Goal: Information Seeking & Learning: Learn about a topic

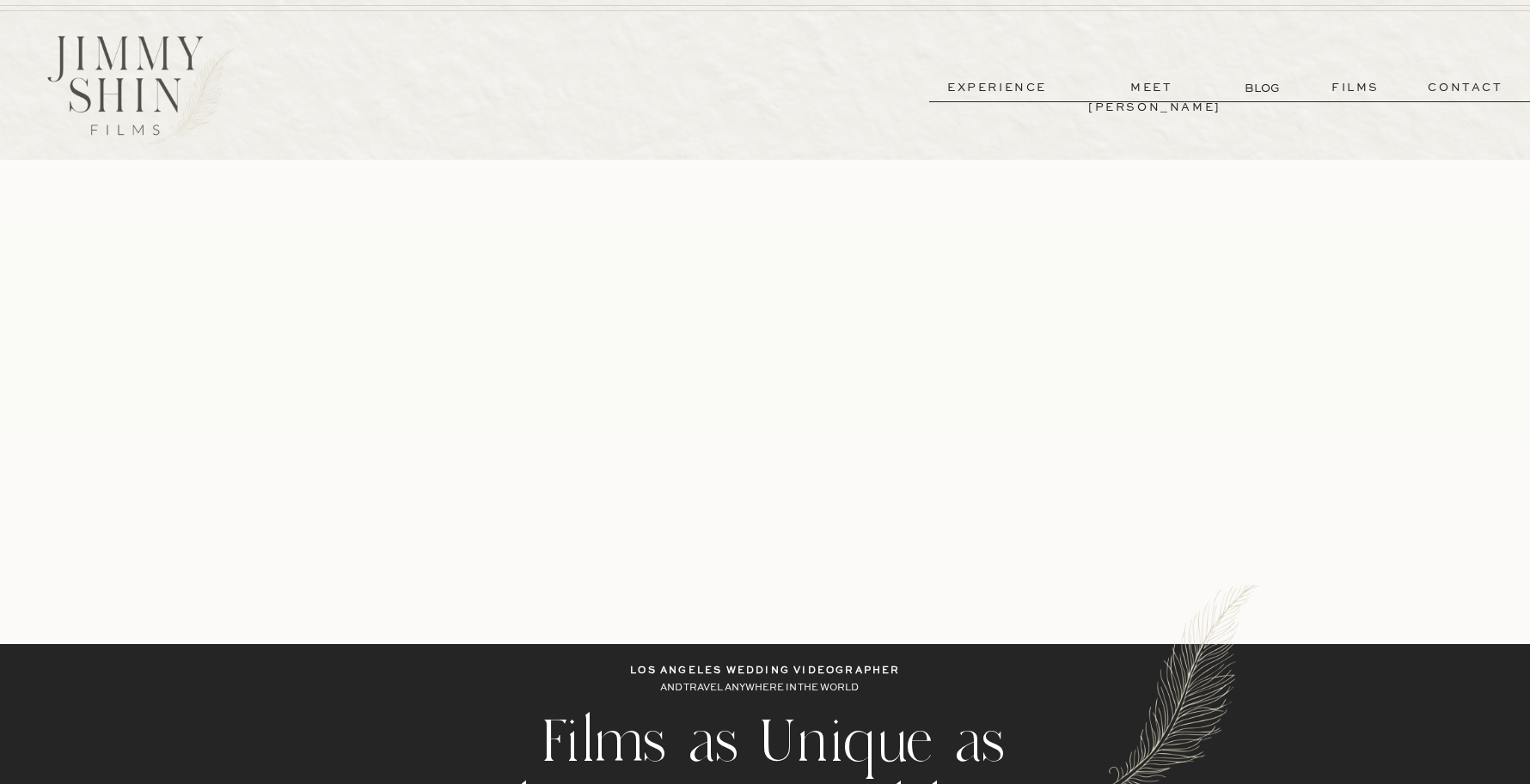
click at [961, 86] on p "experience" at bounding box center [996, 88] width 127 height 20
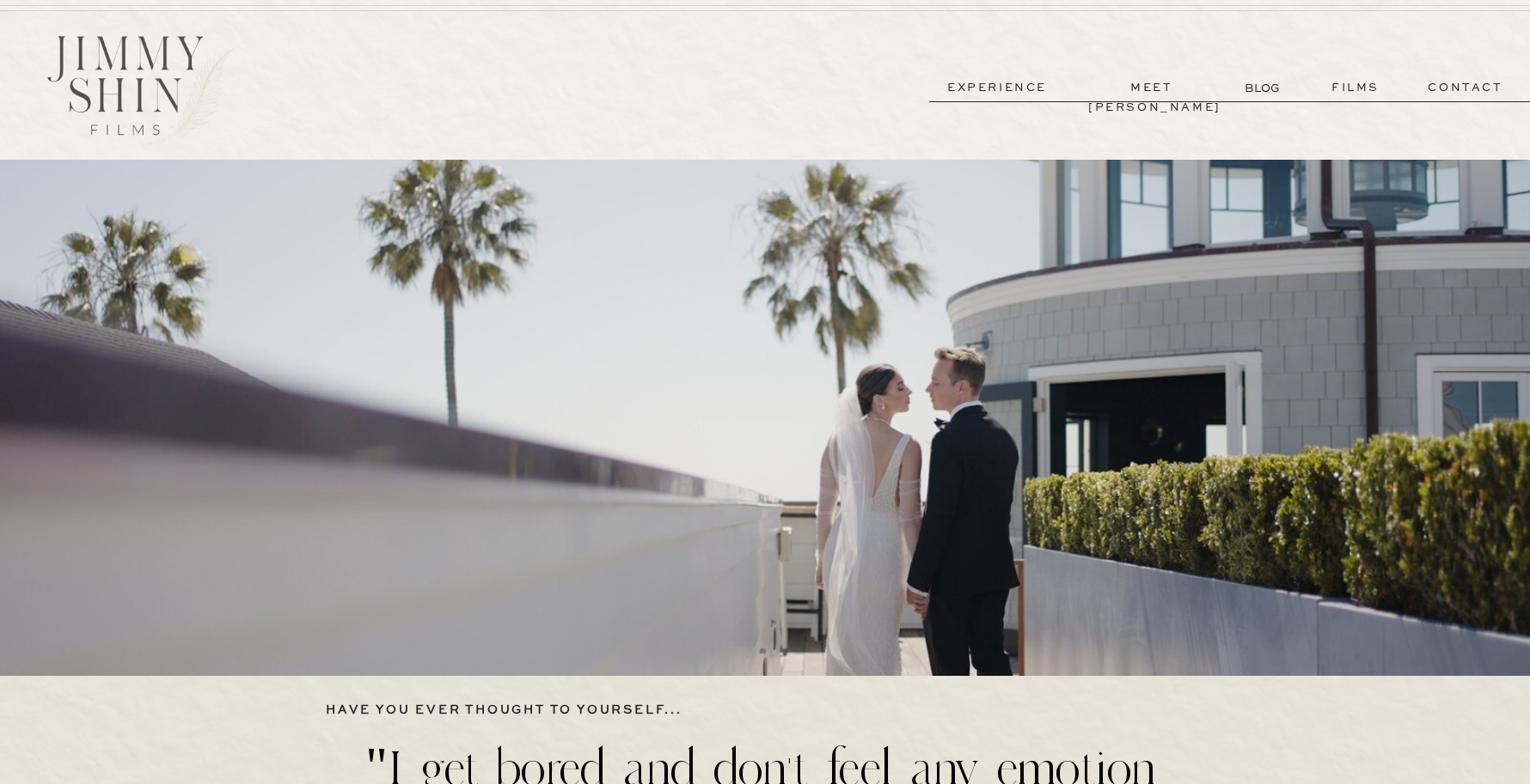
click at [1185, 90] on p "meet [PERSON_NAME]" at bounding box center [1152, 88] width 127 height 20
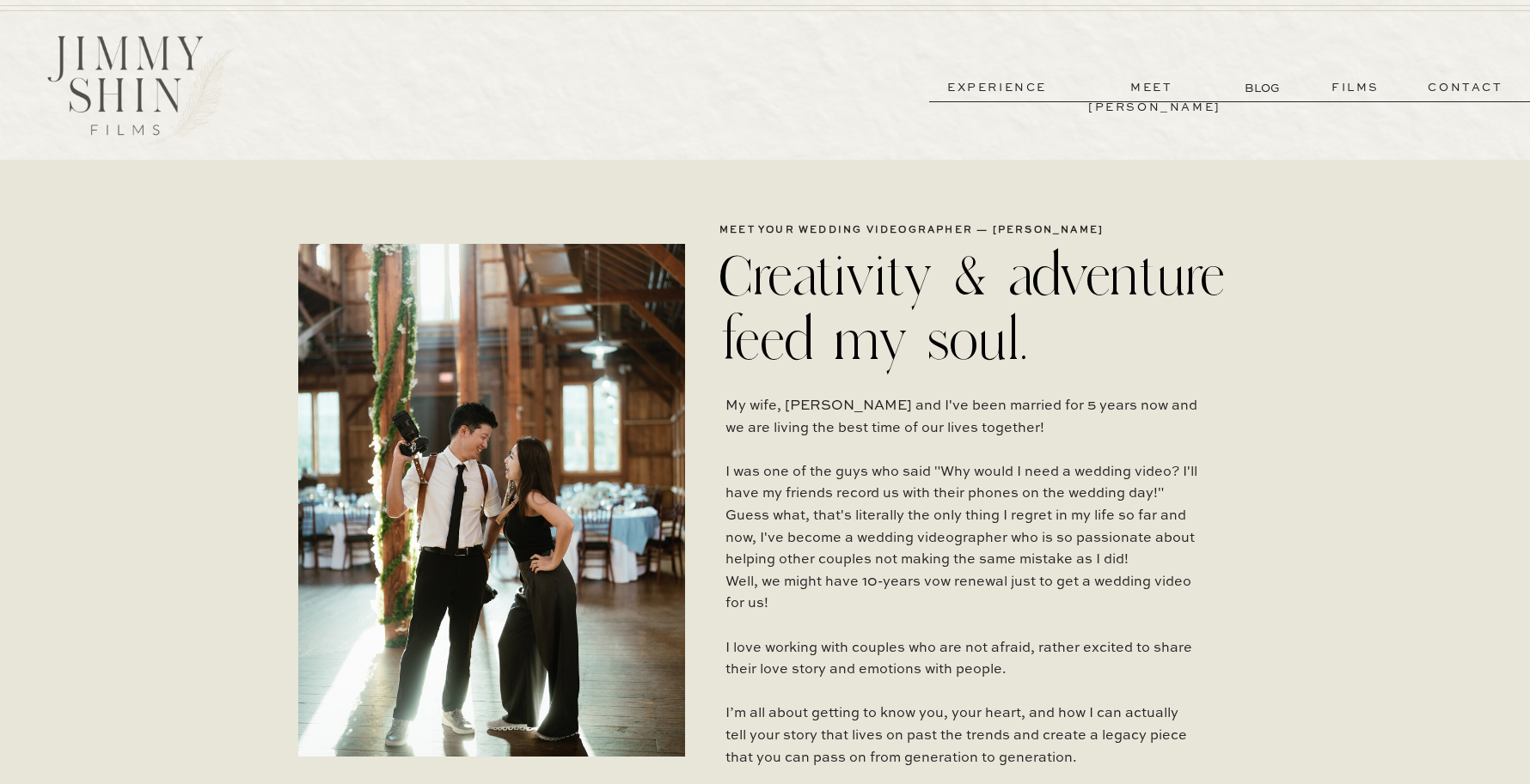
click at [129, 46] on div at bounding box center [141, 90] width 248 height 124
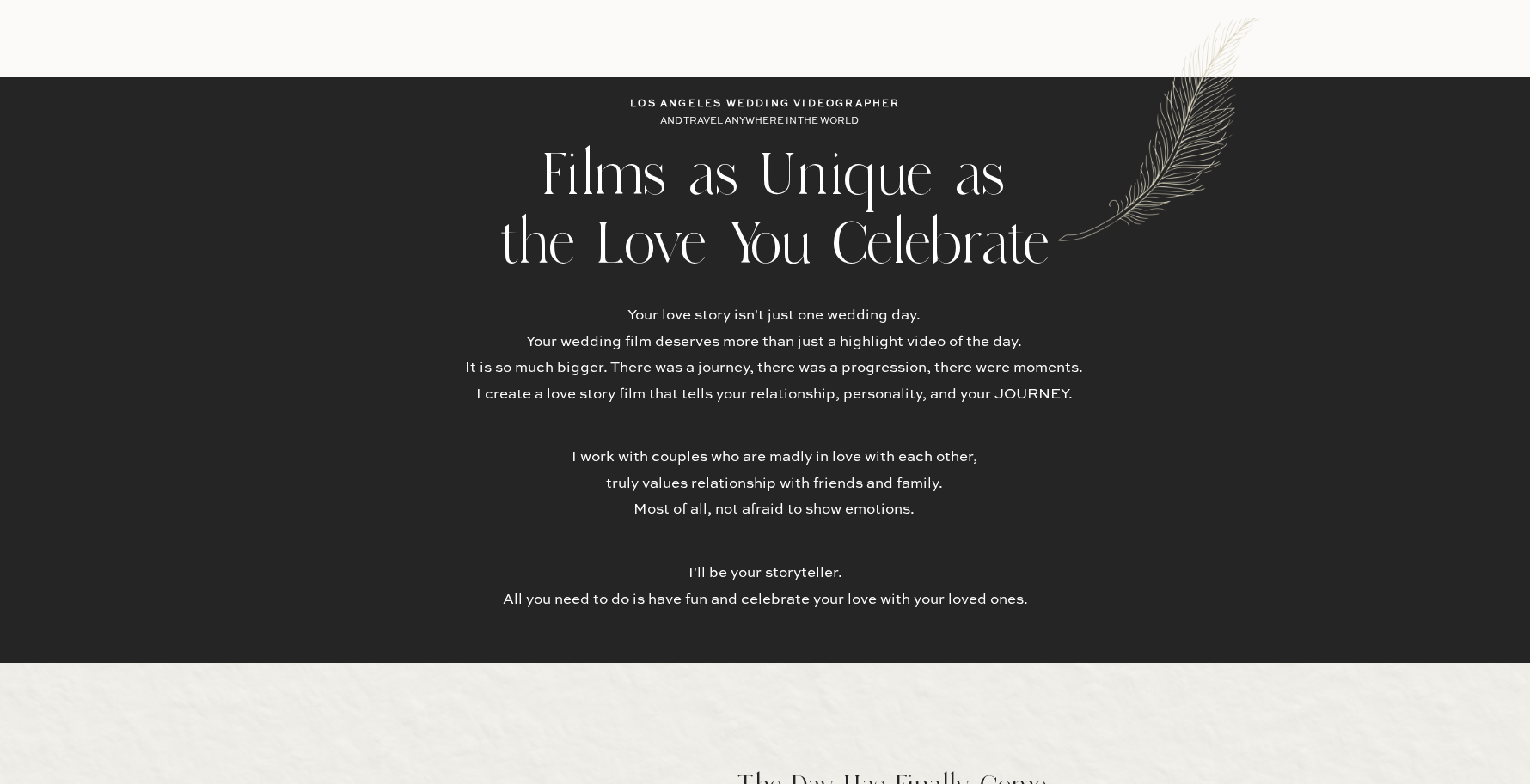
scroll to position [598, 0]
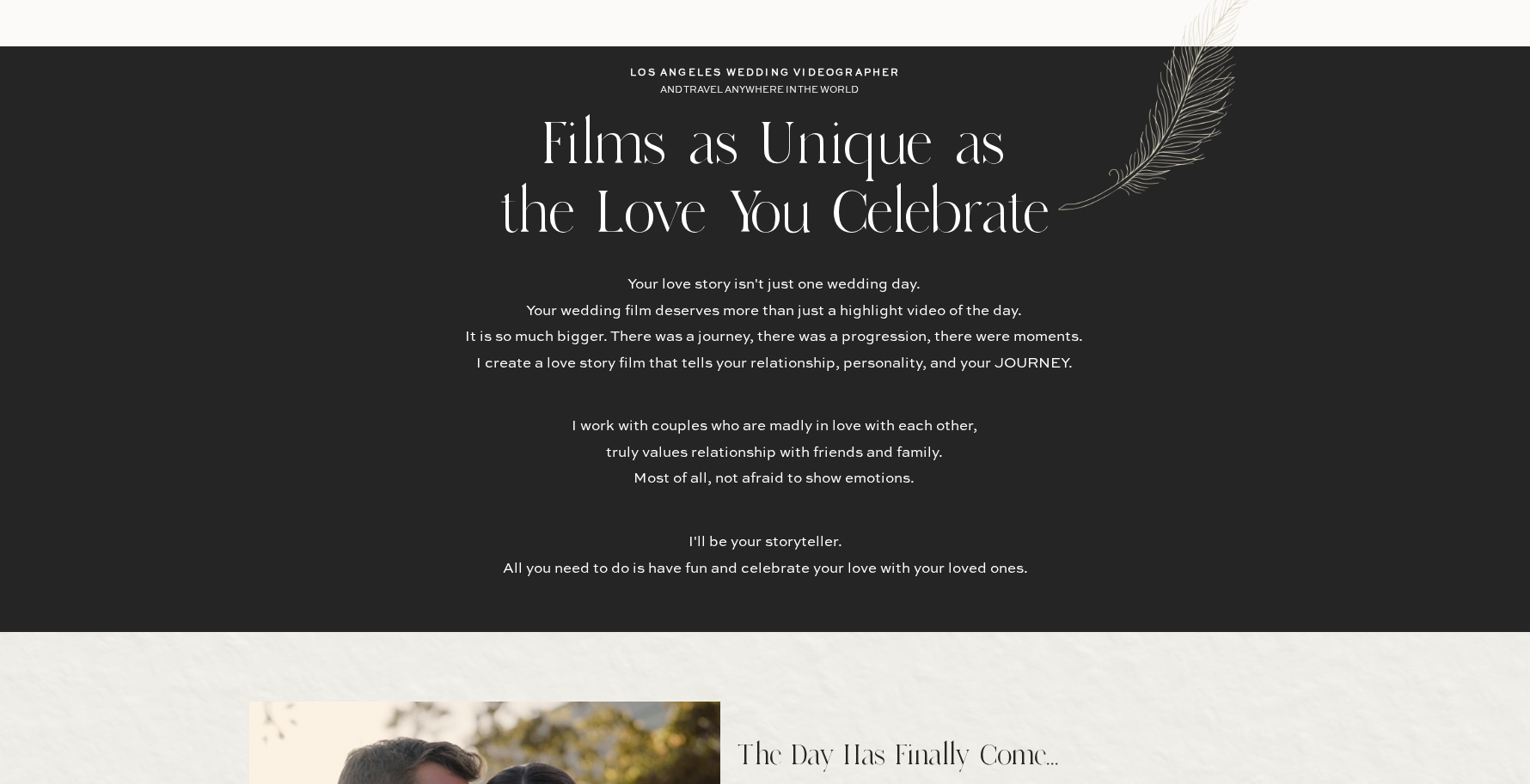
drag, startPoint x: 525, startPoint y: 136, endPoint x: 1073, endPoint y: 229, distance: 555.8
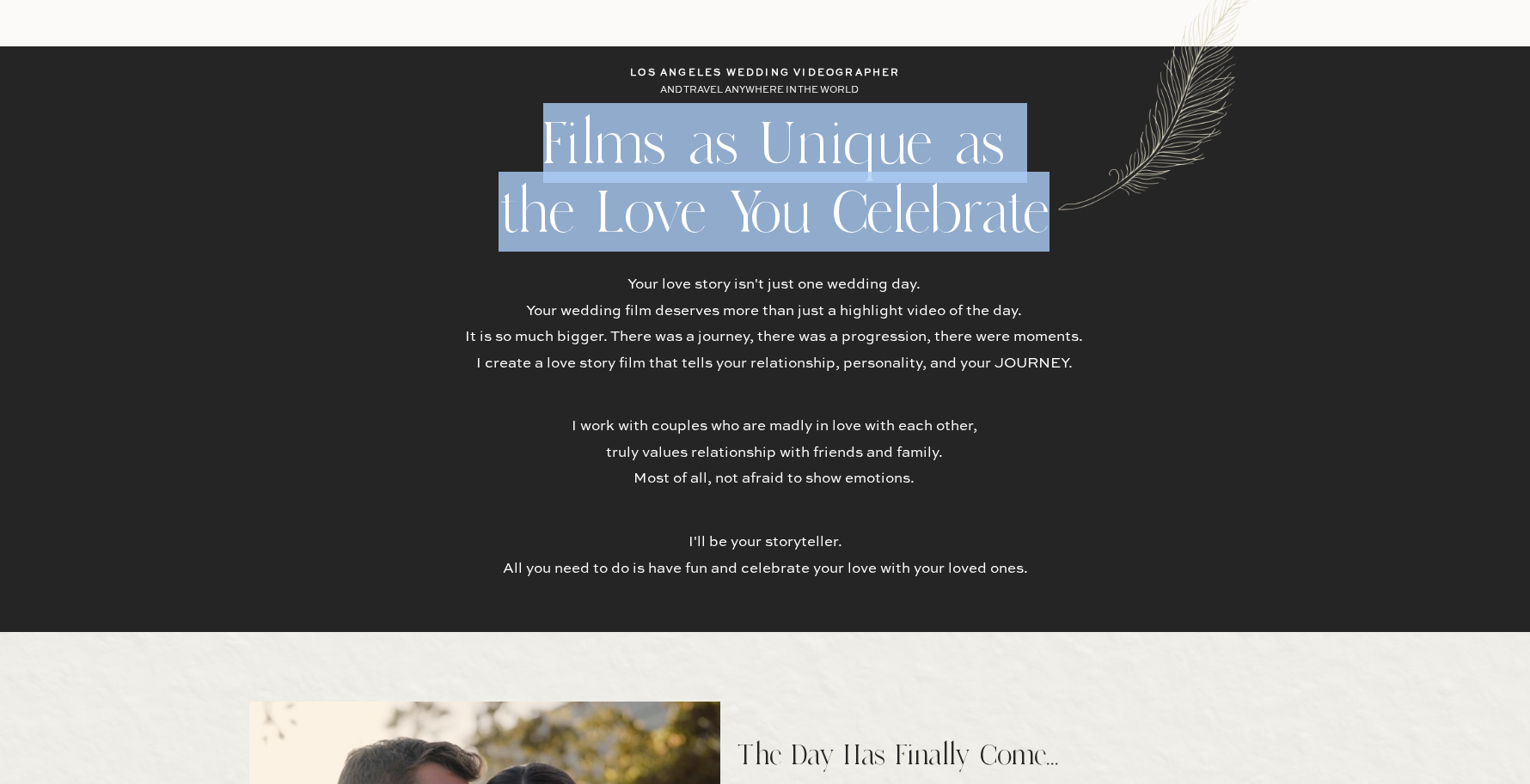
drag, startPoint x: 1055, startPoint y: 223, endPoint x: 1045, endPoint y: 224, distance: 10.0
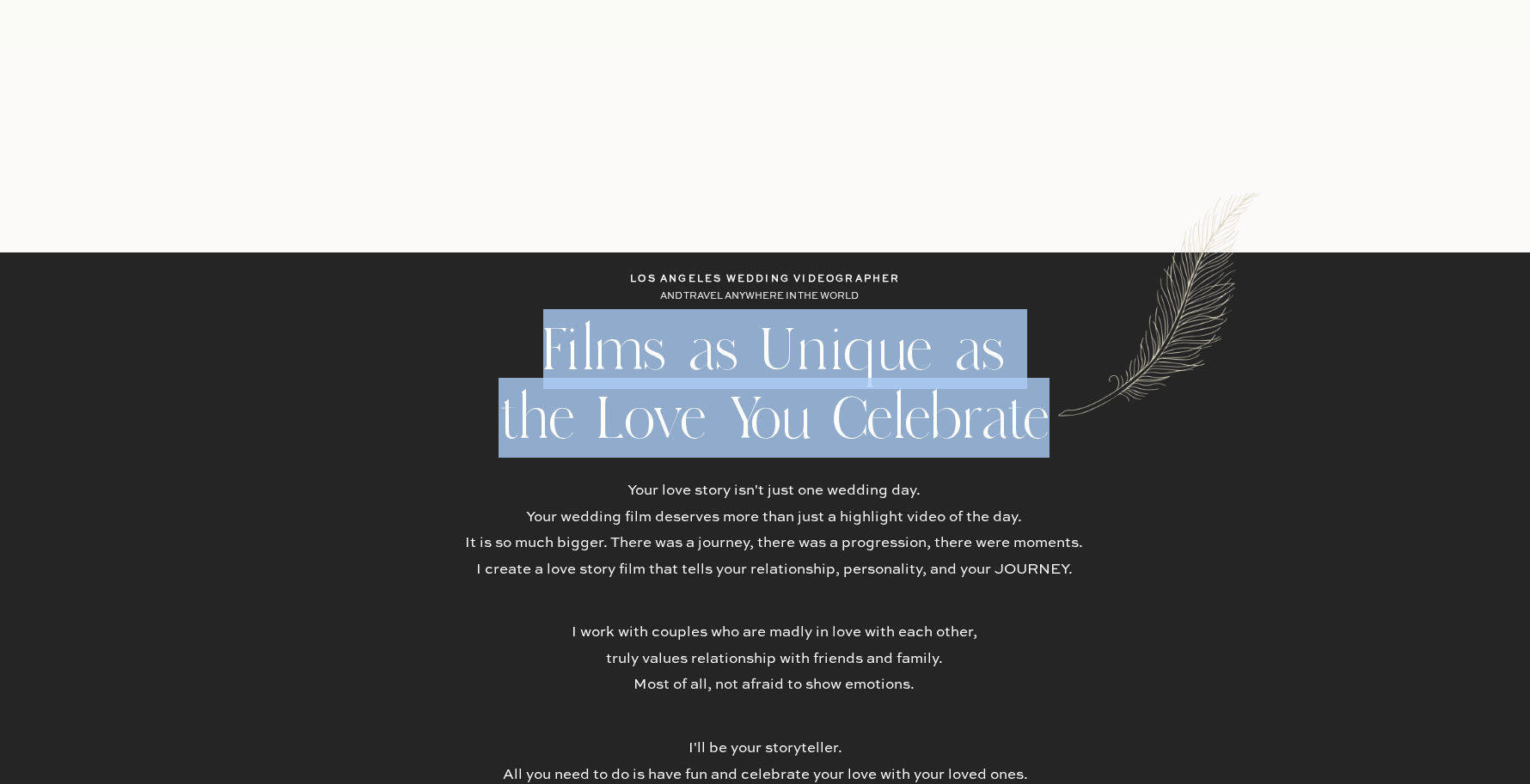
copy div "Films as Unique as the Love You Celebrate"
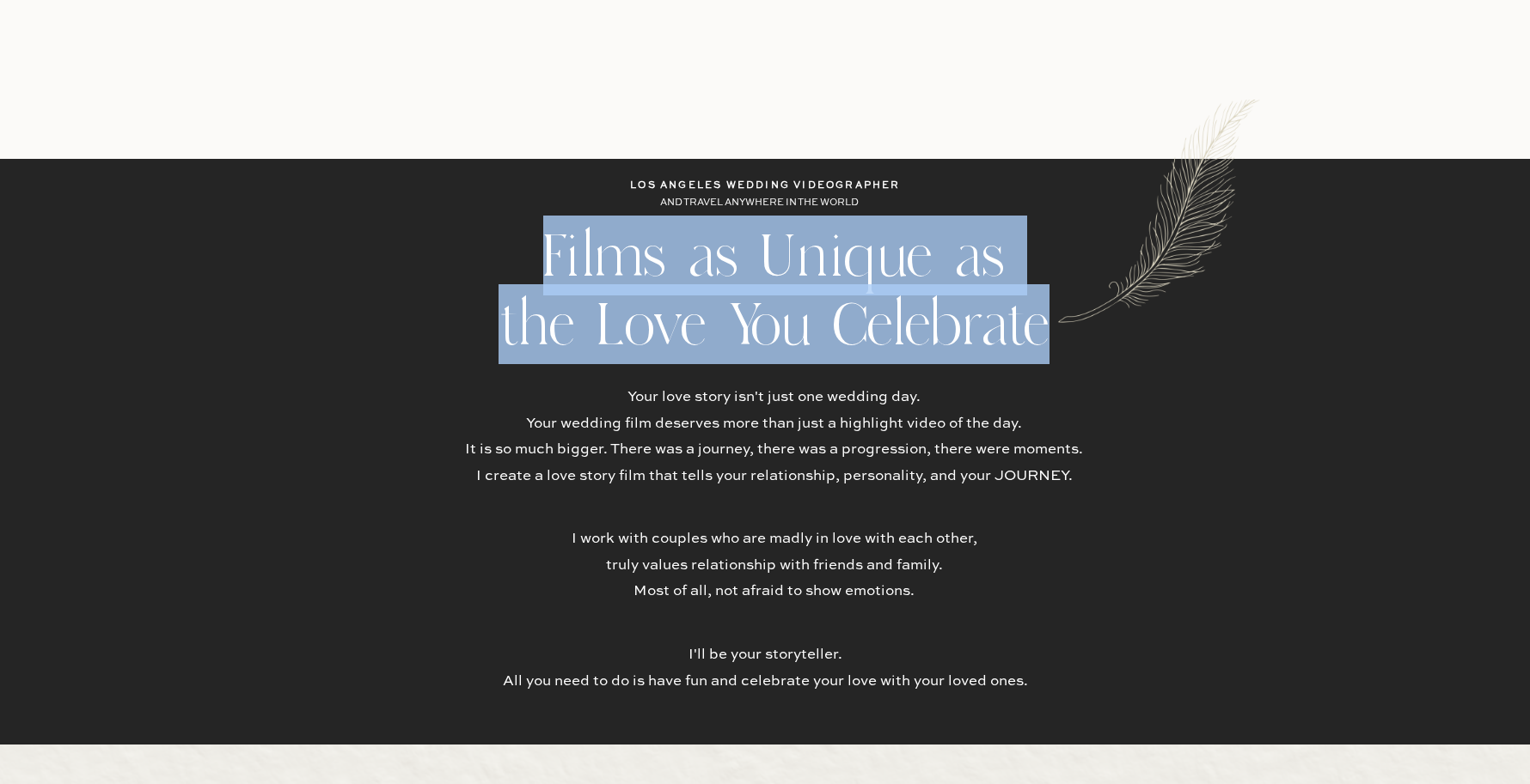
scroll to position [486, 0]
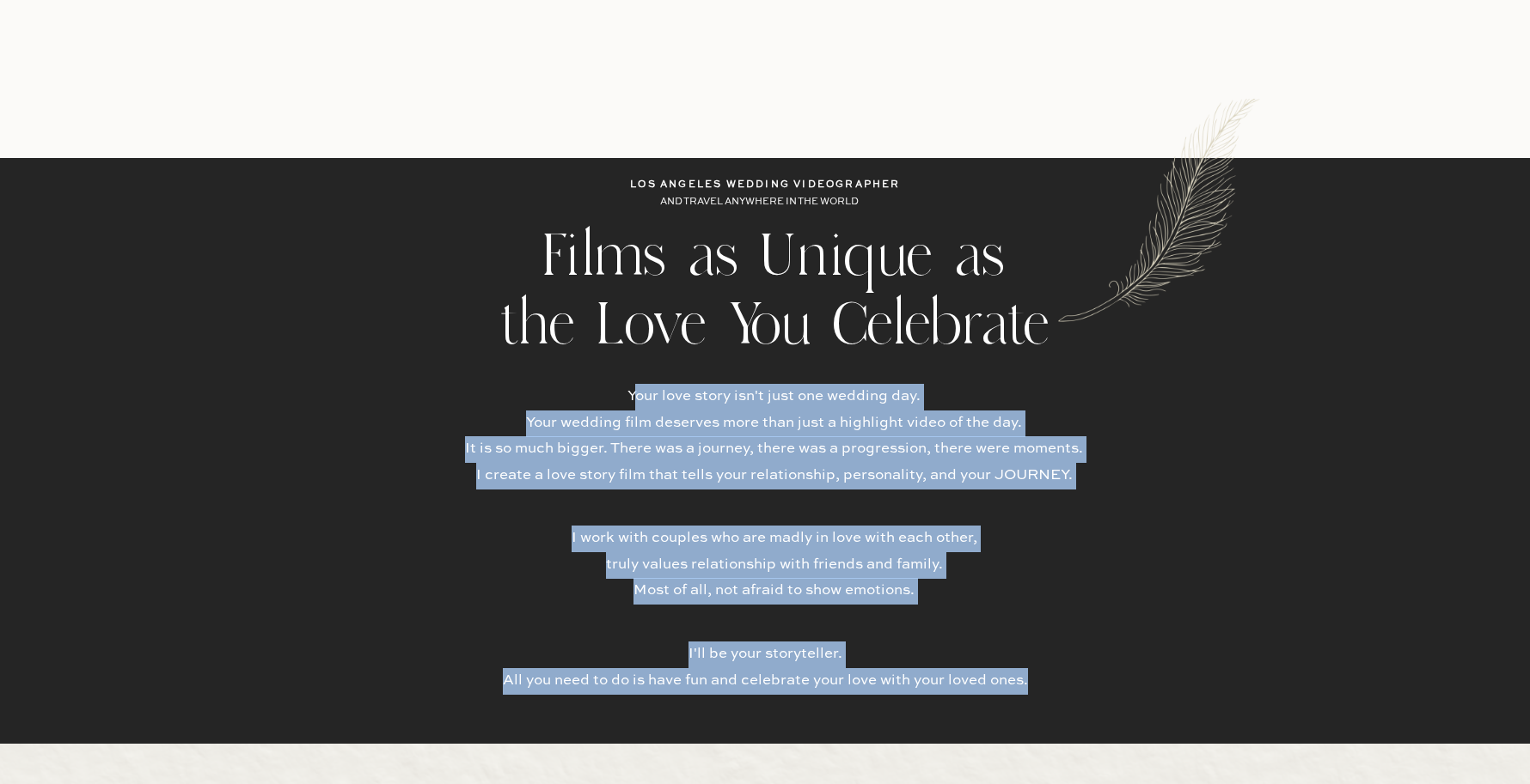
drag, startPoint x: 633, startPoint y: 392, endPoint x: 1046, endPoint y: 677, distance: 501.8
click at [1046, 677] on div "Films as Unique as the Love You Celebrate Your love story isn't just one weddin…" at bounding box center [765, 450] width 1031 height 585
copy div "our love story isn't just one wedding day. Your wedding film deserves more than…"
